Goal: Navigation & Orientation: Find specific page/section

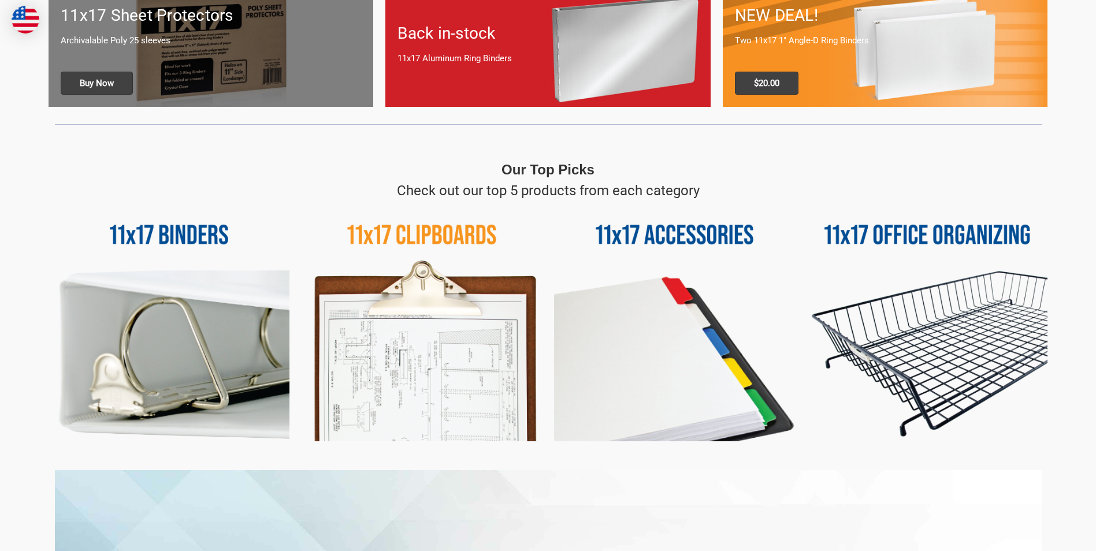
scroll to position [424, 0]
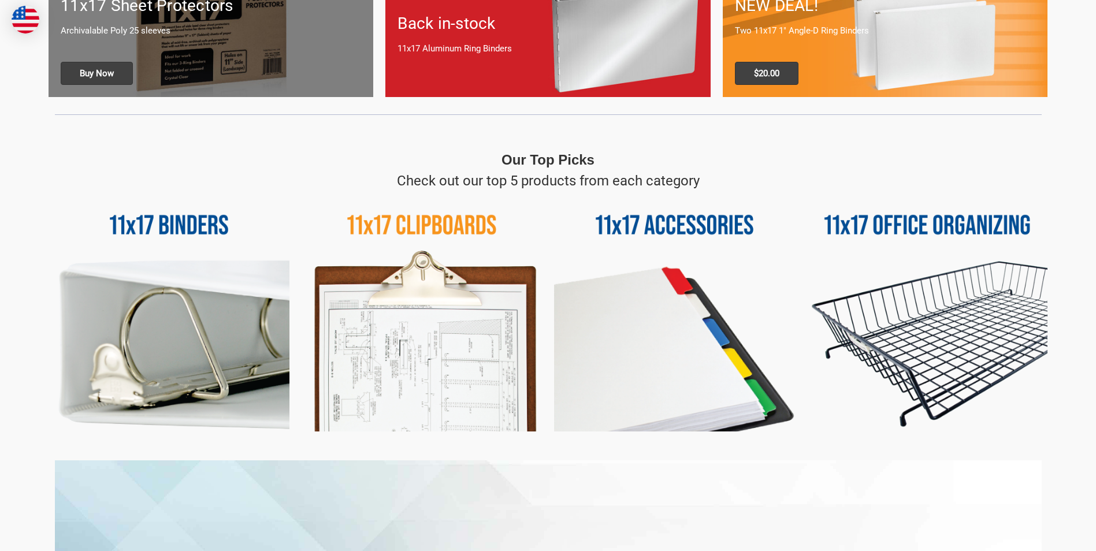
click at [168, 224] on img at bounding box center [169, 311] width 241 height 241
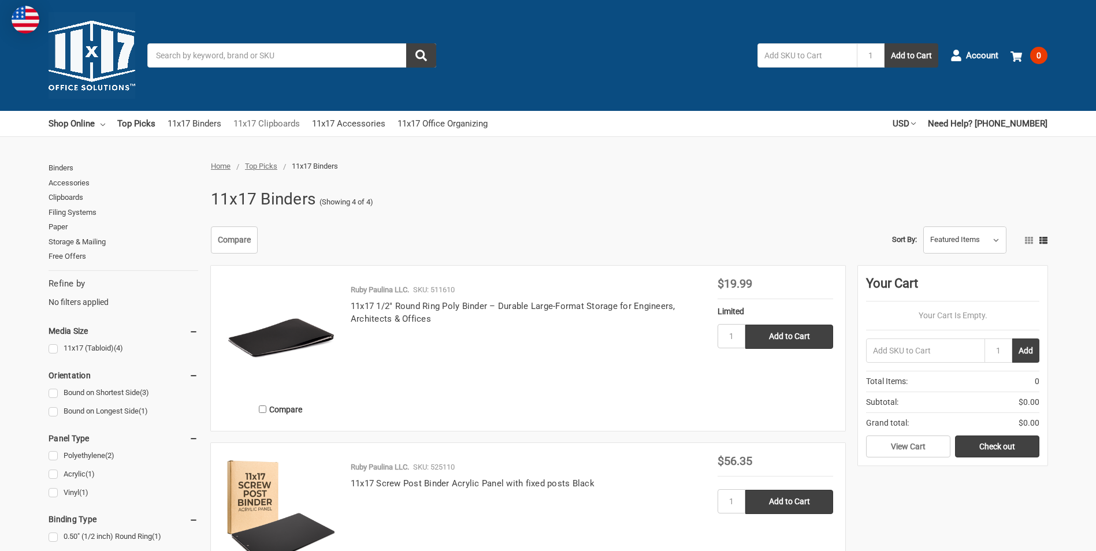
click at [280, 125] on link "11x17 Clipboards" at bounding box center [266, 123] width 66 height 25
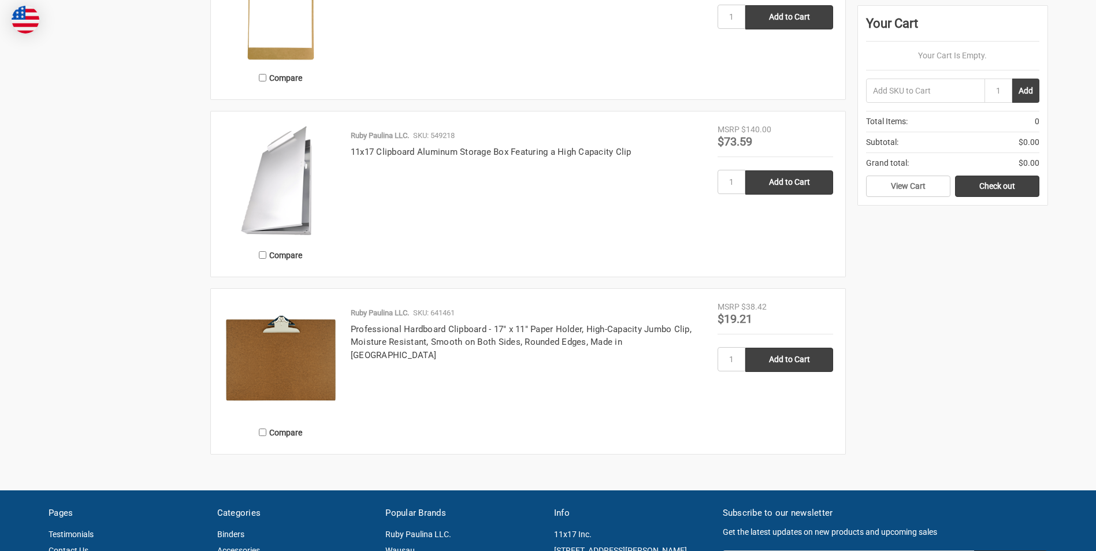
scroll to position [867, 0]
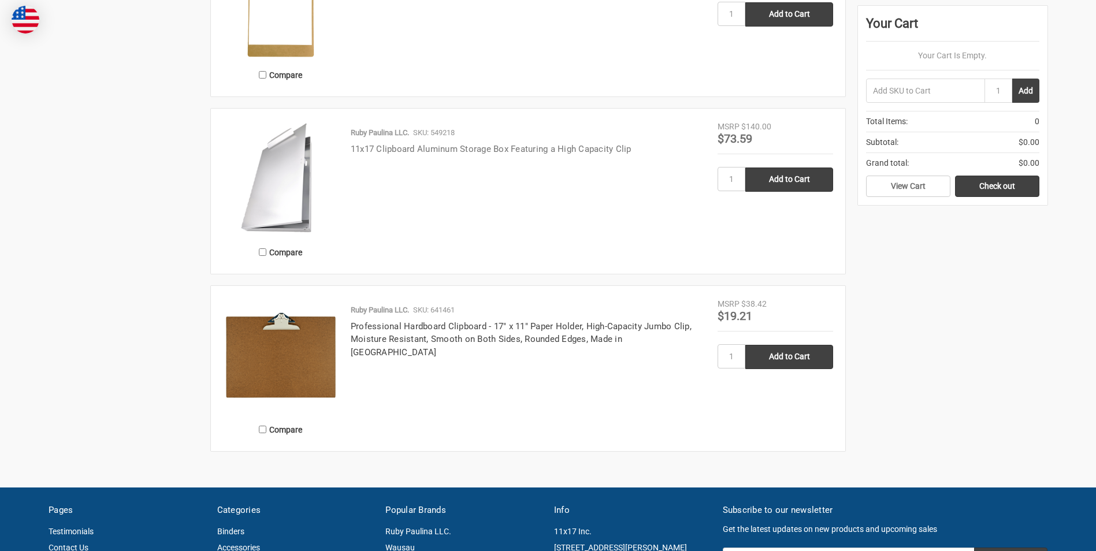
click at [459, 151] on link "11x17 Clipboard Aluminum Storage Box Featuring a High Capacity Clip" at bounding box center [491, 149] width 281 height 10
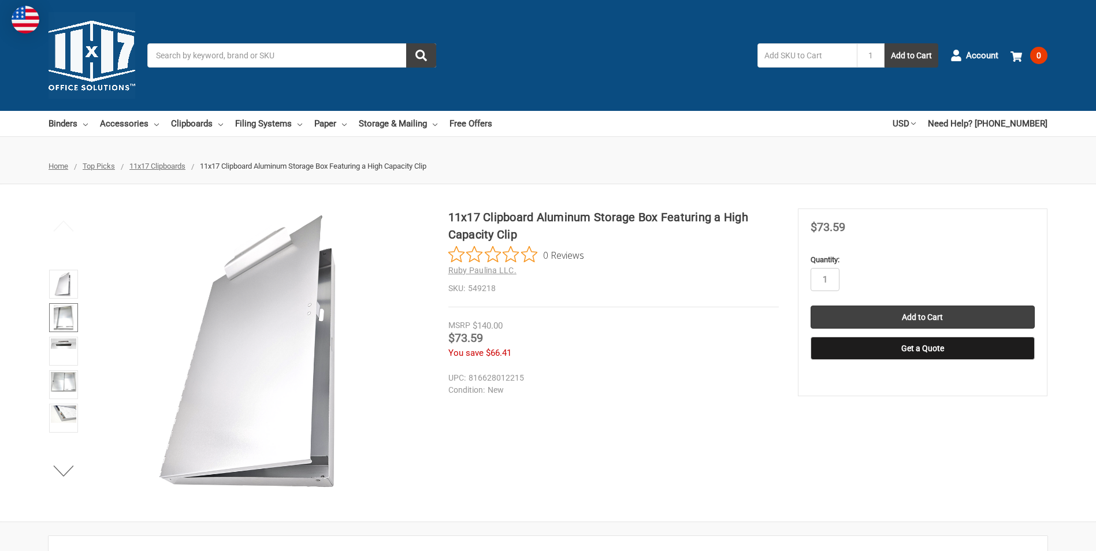
click at [64, 316] on img at bounding box center [64, 317] width 20 height 25
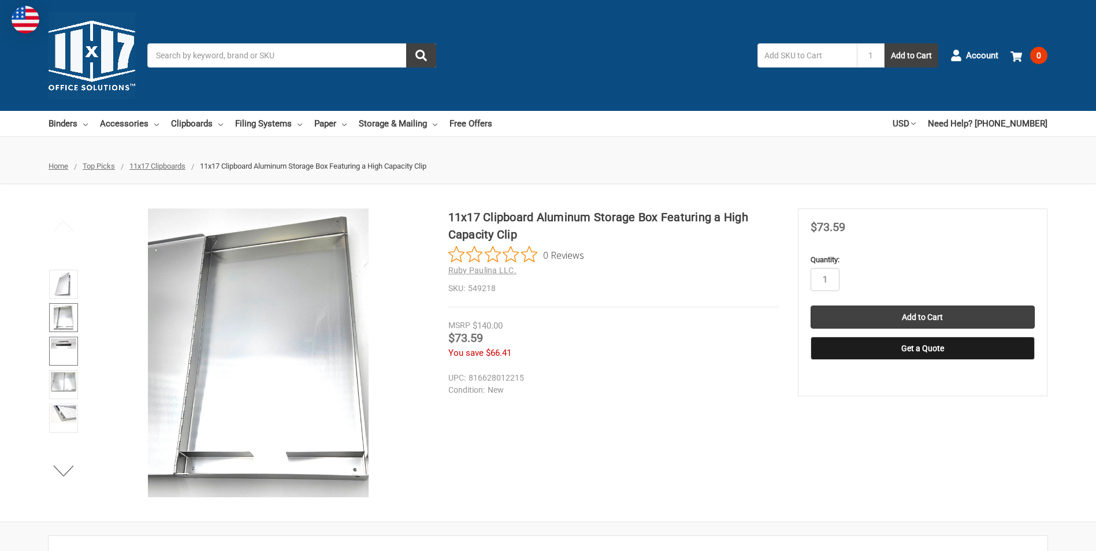
click at [62, 350] on link at bounding box center [63, 351] width 29 height 29
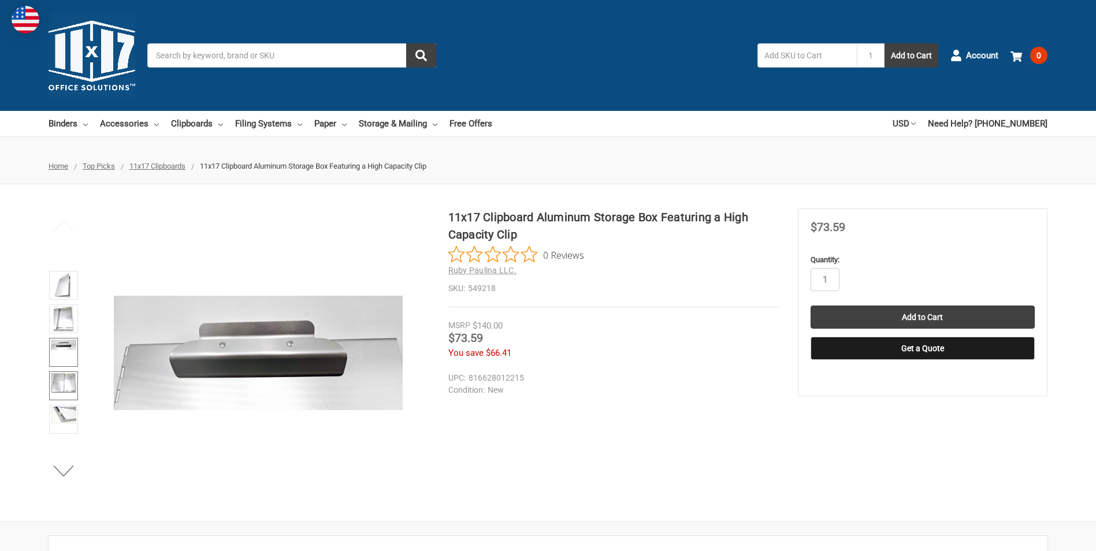
click at [61, 382] on img at bounding box center [63, 383] width 25 height 20
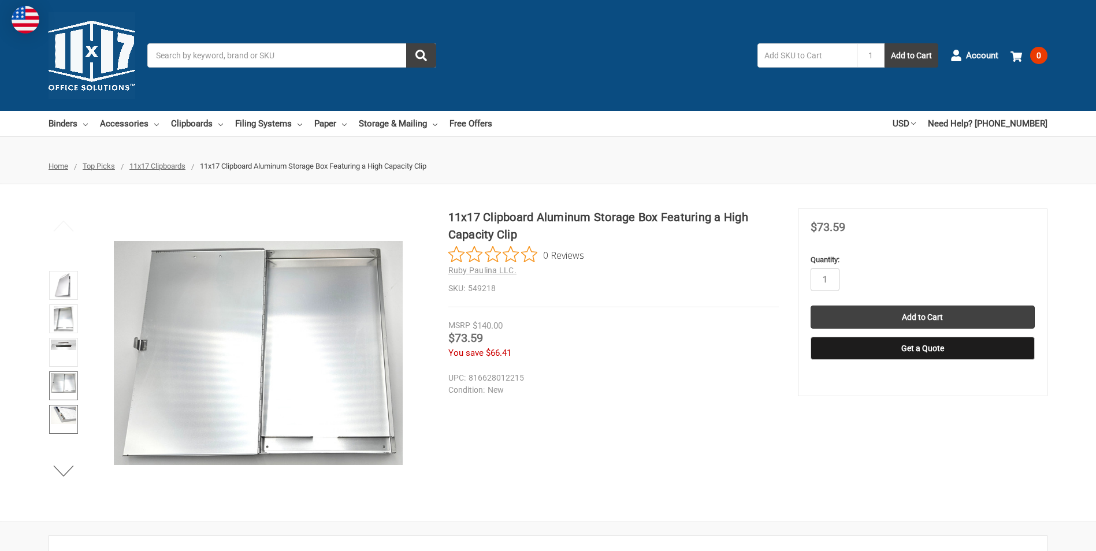
click at [62, 423] on img at bounding box center [63, 415] width 25 height 17
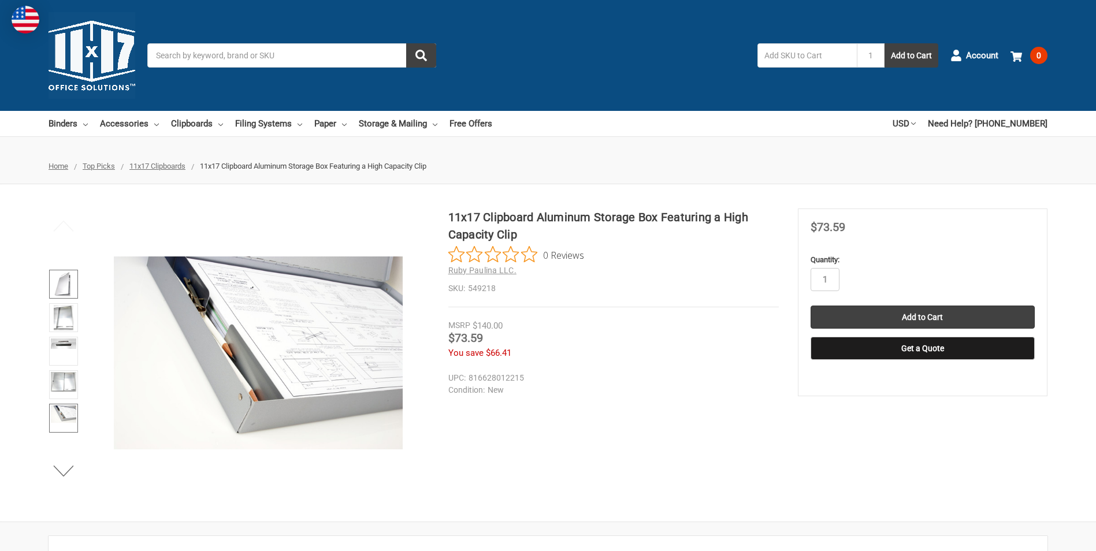
click at [59, 287] on img at bounding box center [63, 284] width 18 height 25
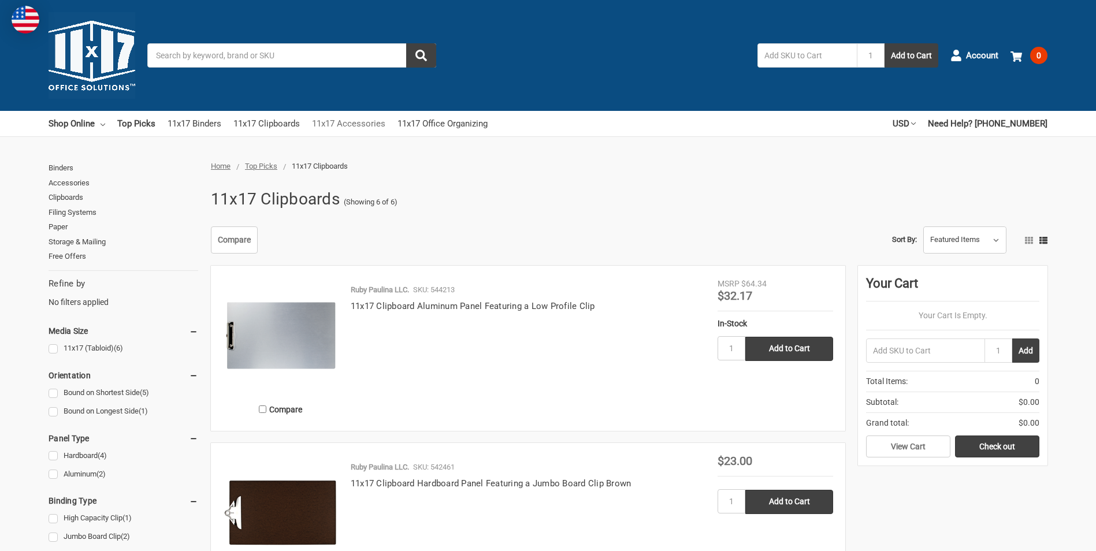
click at [358, 126] on link "11x17 Accessories" at bounding box center [348, 123] width 73 height 25
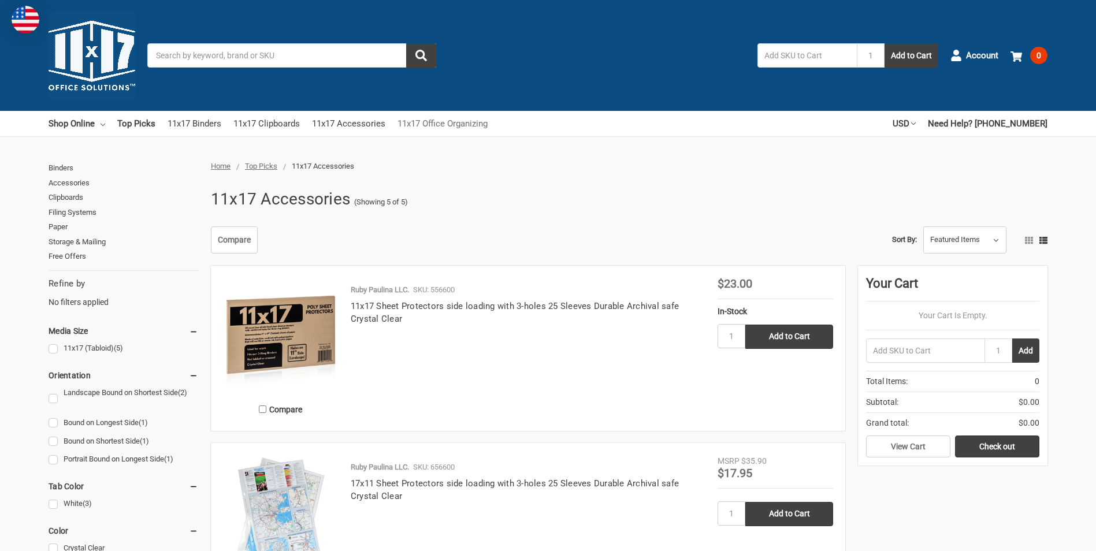
click at [450, 126] on link "11x17 Office Organizing" at bounding box center [443, 123] width 90 height 25
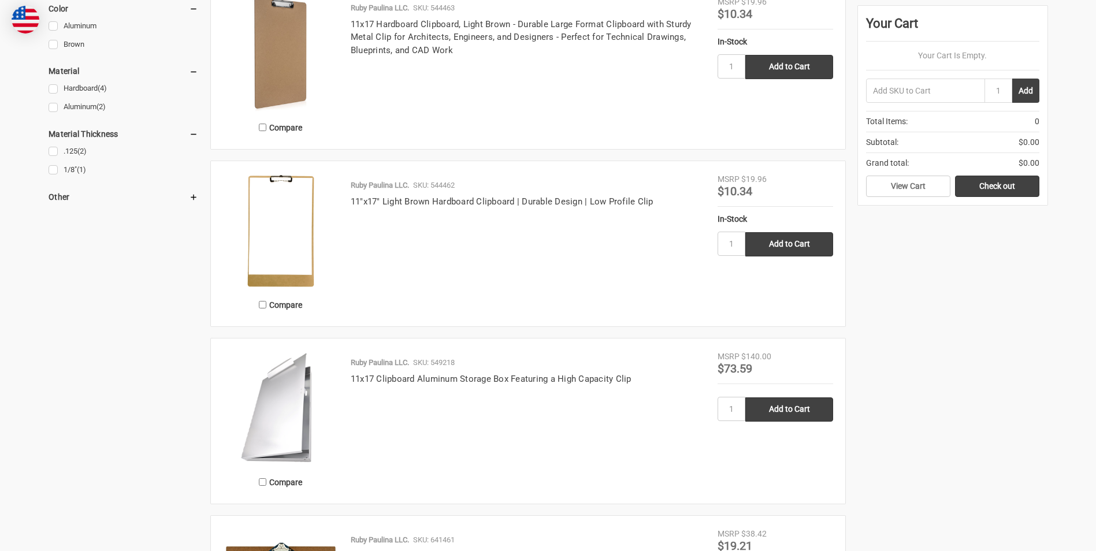
scroll to position [636, 0]
